Goal: Information Seeking & Learning: Check status

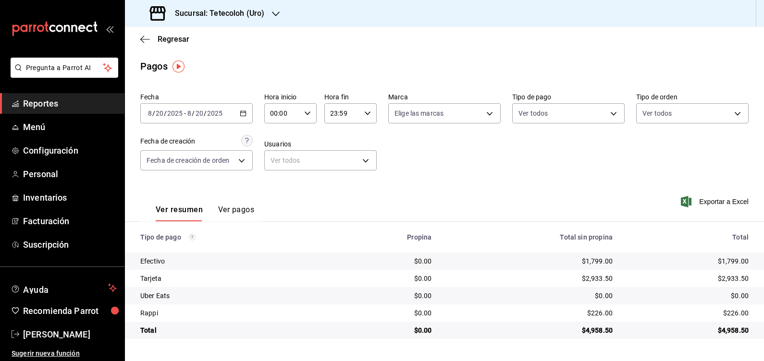
click at [216, 20] on div "Sucursal: Tetecoloh (Uro)" at bounding box center [208, 13] width 151 height 27
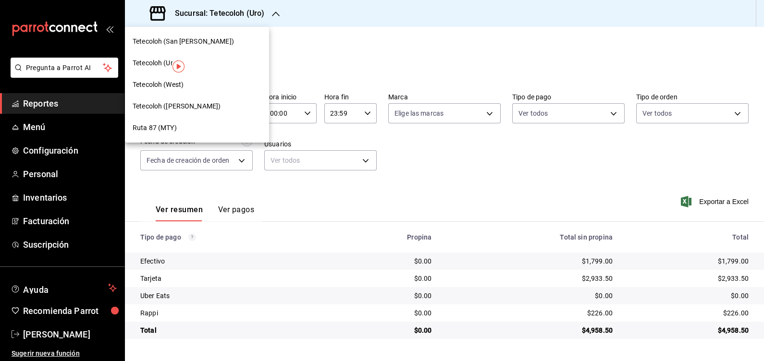
click at [213, 83] on div "Tetecoloh (West)" at bounding box center [197, 85] width 129 height 10
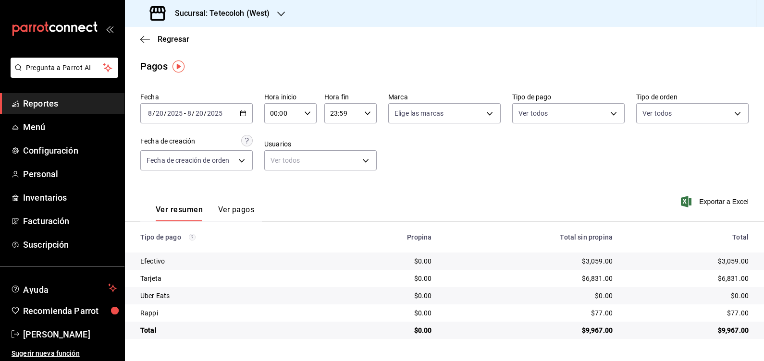
click at [252, 111] on div "[DATE] [DATE] - [DATE] [DATE]" at bounding box center [196, 113] width 112 height 20
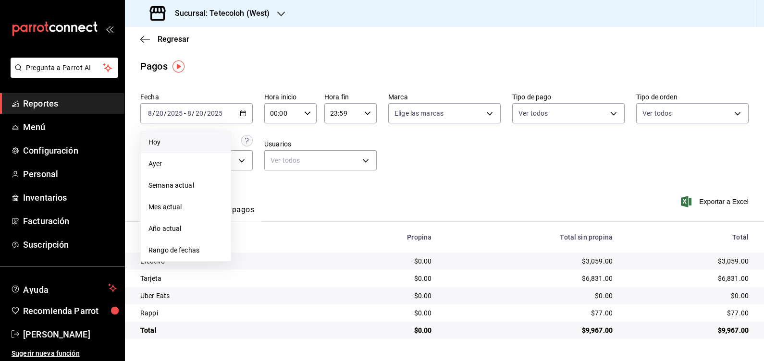
click at [160, 144] on span "Hoy" at bounding box center [186, 142] width 74 height 10
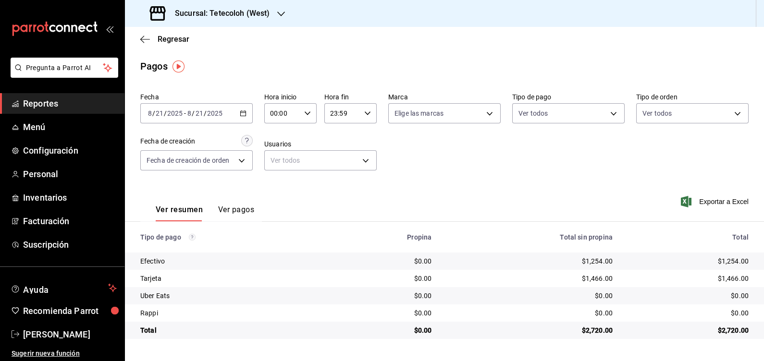
click at [237, 208] on button "Ver pagos" at bounding box center [236, 213] width 36 height 16
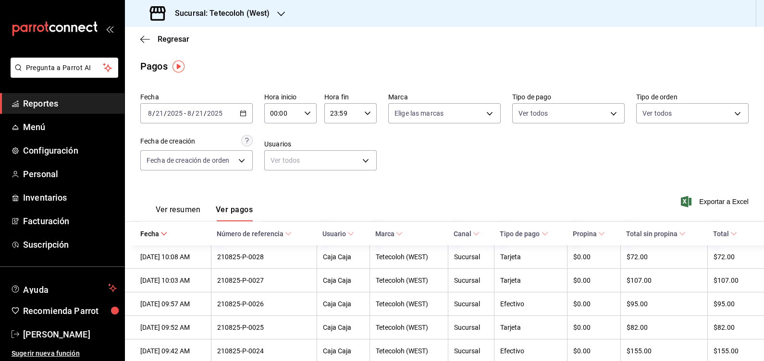
click at [182, 208] on button "Ver resumen" at bounding box center [178, 213] width 45 height 16
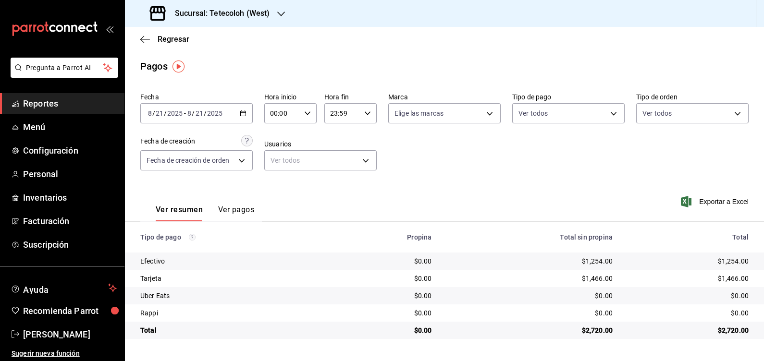
click at [214, 210] on div "Ver resumen Ver pagos" at bounding box center [205, 213] width 99 height 16
click at [250, 206] on button "Ver pagos" at bounding box center [236, 213] width 36 height 16
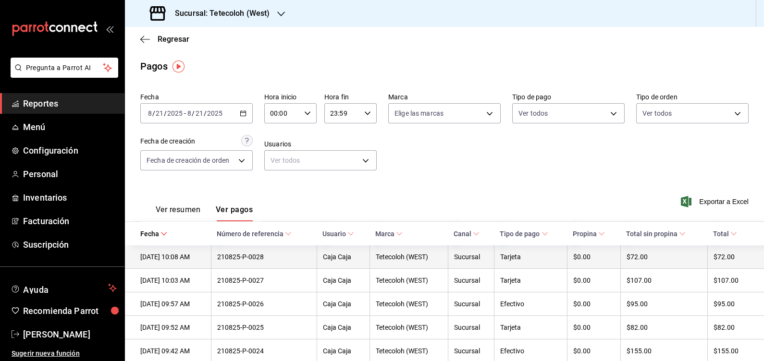
click at [274, 257] on div "210825-P-0028" at bounding box center [264, 257] width 94 height 8
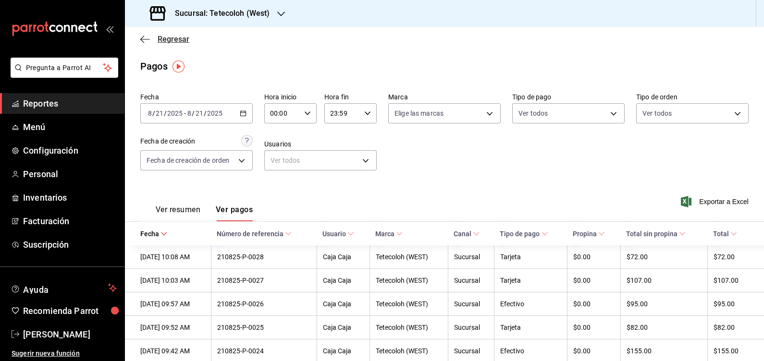
click at [144, 41] on icon "button" at bounding box center [145, 39] width 10 height 9
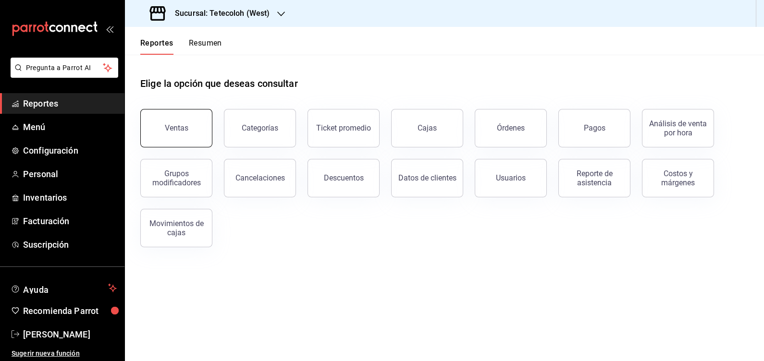
click at [187, 129] on button "Ventas" at bounding box center [176, 128] width 72 height 38
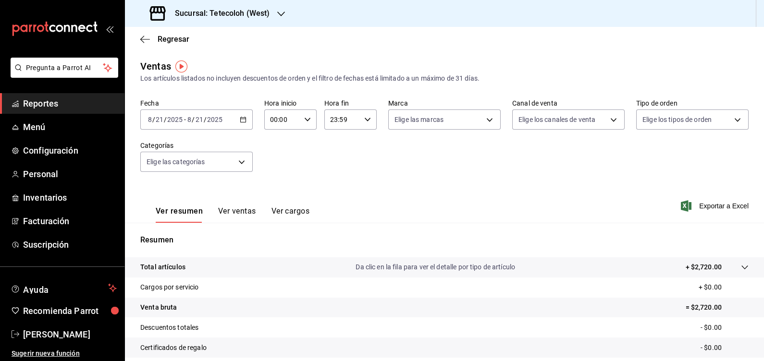
click at [238, 216] on button "Ver ventas" at bounding box center [237, 215] width 38 height 16
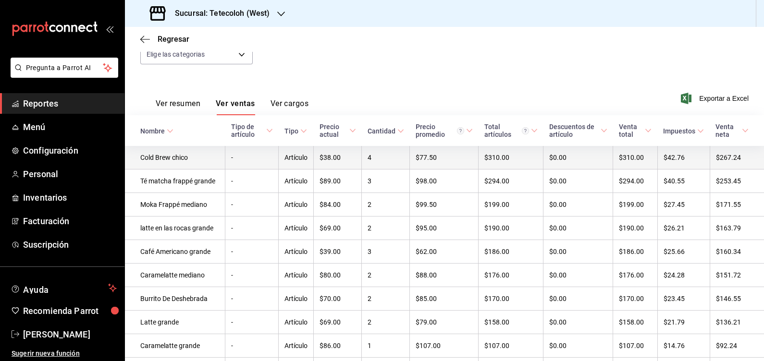
scroll to position [109, 0]
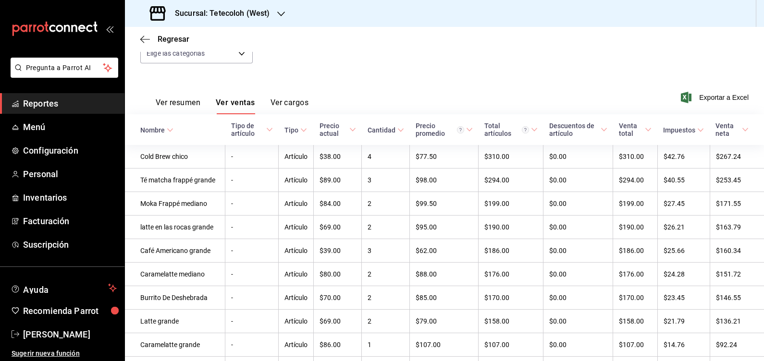
click at [287, 98] on button "Ver cargos" at bounding box center [290, 106] width 38 height 16
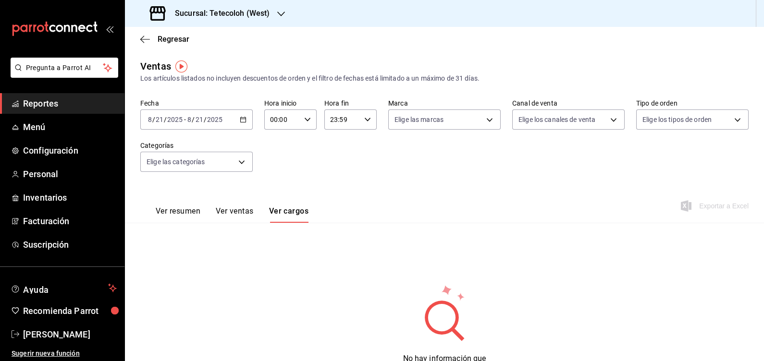
click at [205, 211] on div "Ver resumen Ver ventas Ver cargos" at bounding box center [232, 215] width 153 height 16
click at [187, 206] on div "Ver resumen Ver ventas Ver cargos" at bounding box center [224, 209] width 168 height 28
click at [190, 210] on button "Ver resumen" at bounding box center [178, 215] width 45 height 16
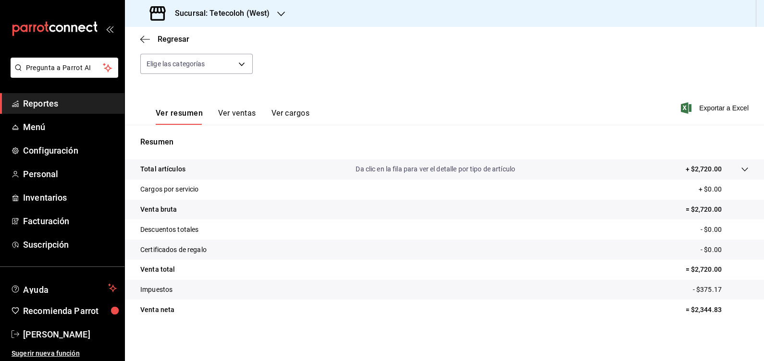
scroll to position [99, 0]
click at [243, 116] on button "Ver ventas" at bounding box center [237, 116] width 38 height 16
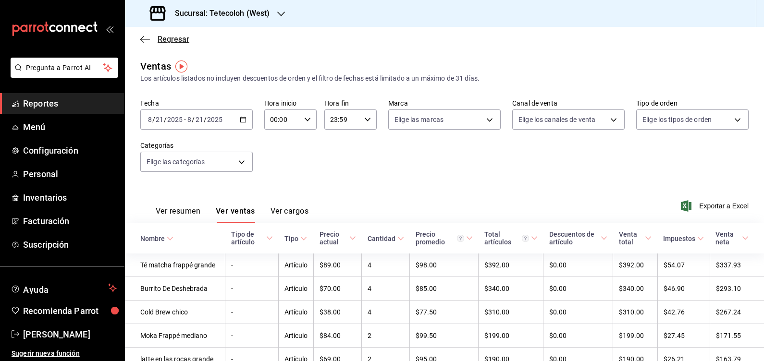
click at [146, 43] on icon "button" at bounding box center [145, 39] width 10 height 9
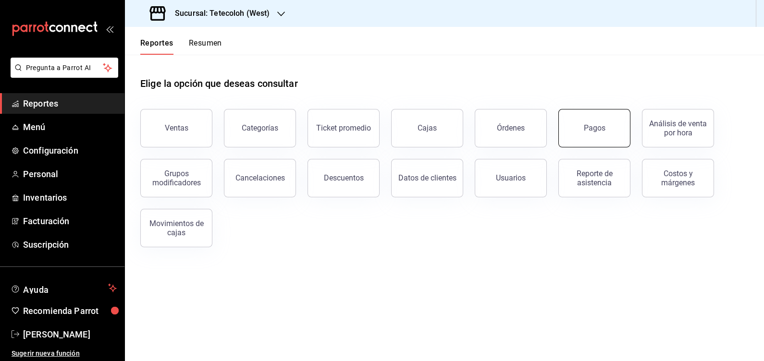
click at [568, 129] on button "Pagos" at bounding box center [594, 128] width 72 height 38
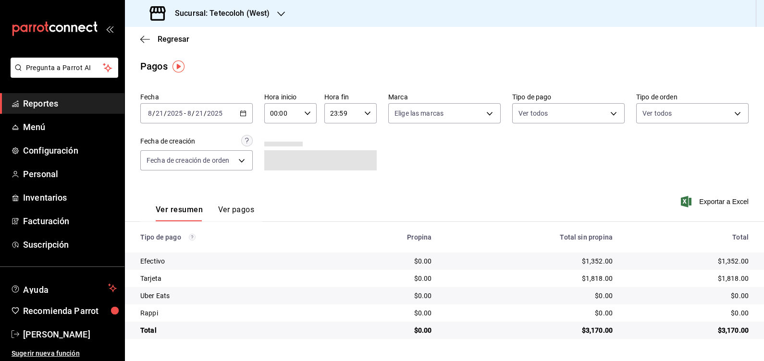
click at [243, 209] on button "Ver pagos" at bounding box center [236, 213] width 36 height 16
